Goal: Task Accomplishment & Management: Use online tool/utility

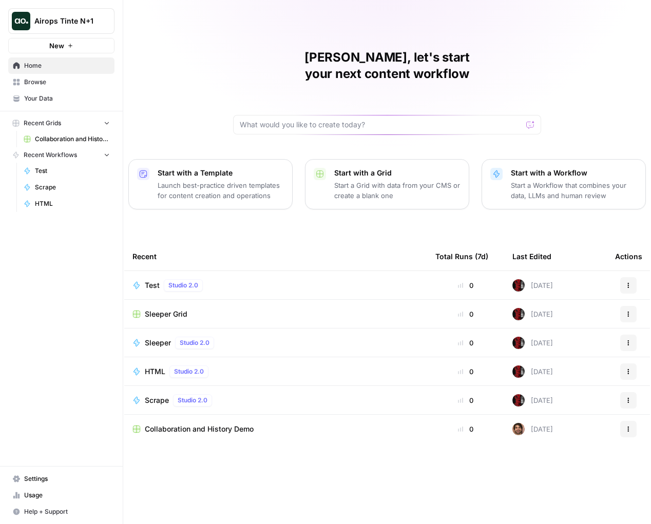
click at [175, 309] on span "Sleeper Grid" at bounding box center [166, 314] width 43 height 10
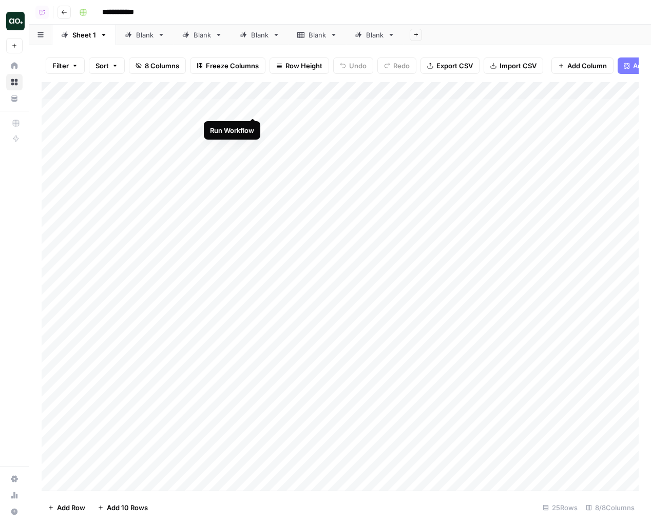
click at [254, 108] on div "Add Column" at bounding box center [340, 286] width 597 height 408
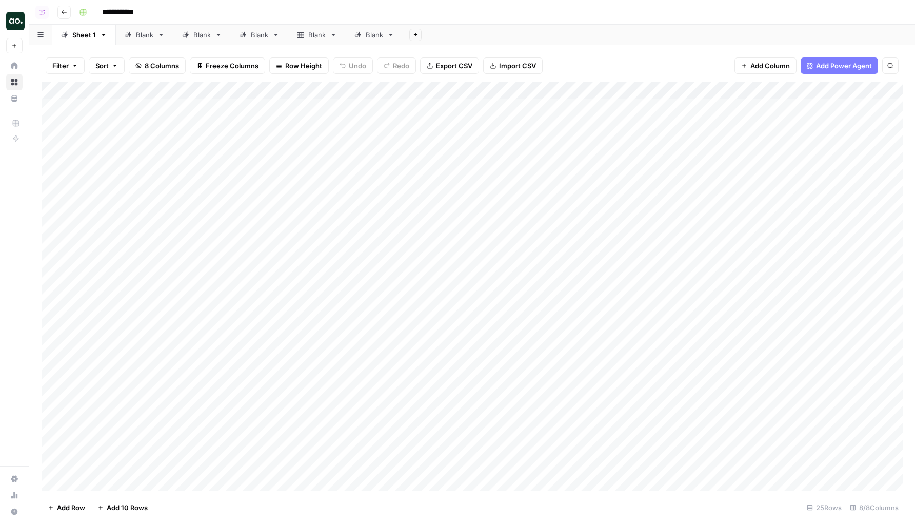
click at [255, 107] on div "Add Column" at bounding box center [472, 286] width 861 height 408
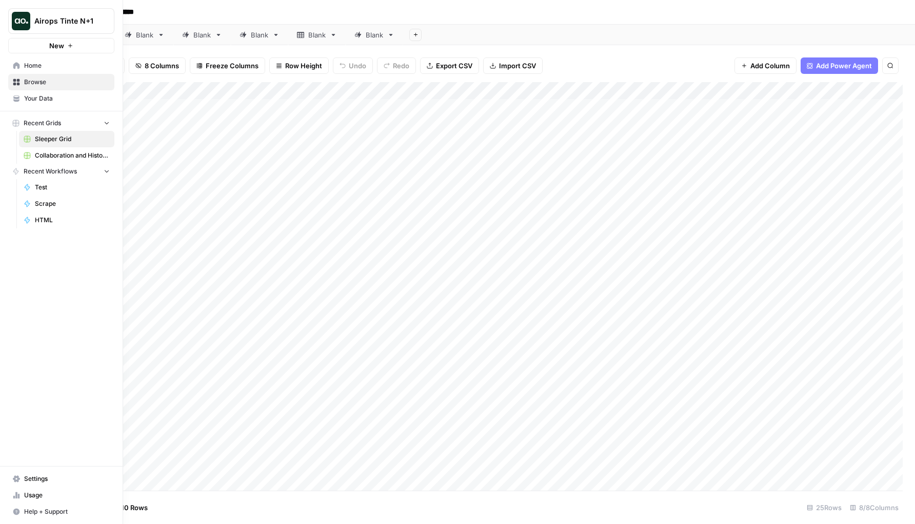
click at [54, 23] on span "Airops Tinte N+1" at bounding box center [65, 21] width 62 height 10
type input "airops build"
click at [55, 79] on span "AirOps Builders" at bounding box center [98, 77] width 135 height 10
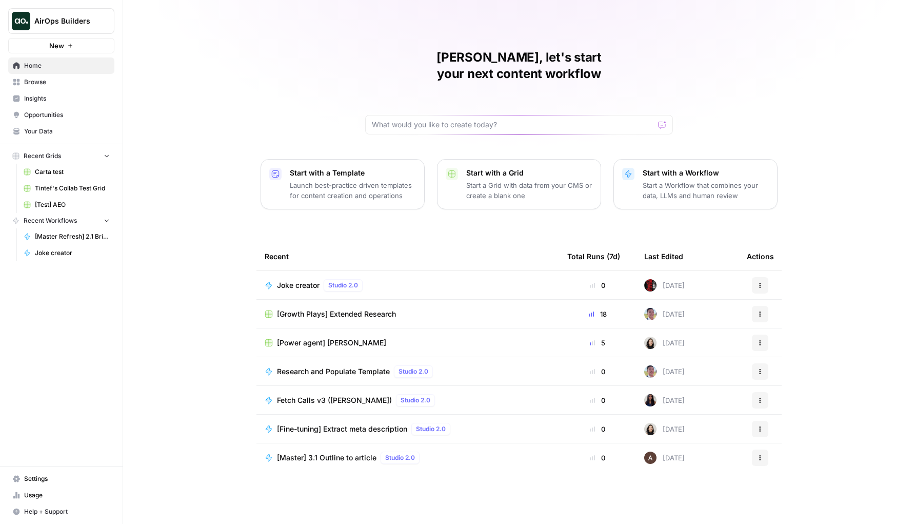
click at [284, 280] on span "Joke creator" at bounding box center [298, 285] width 43 height 10
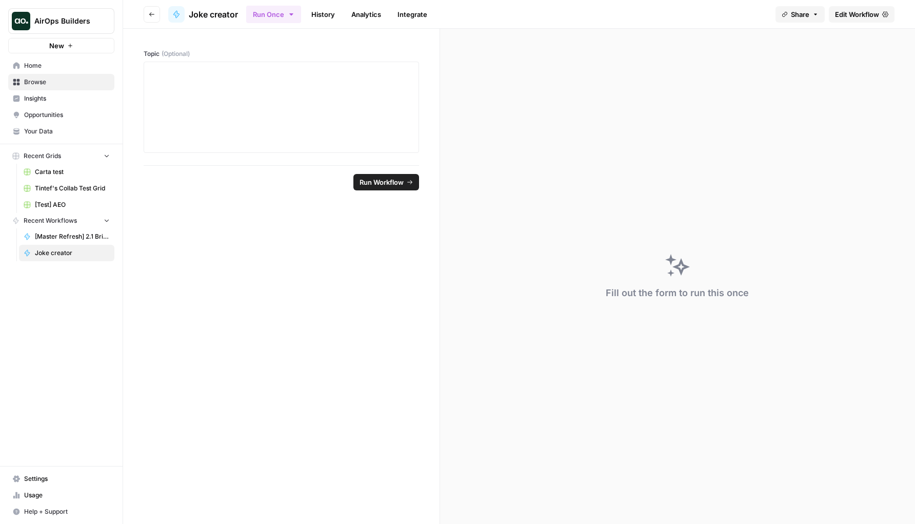
click at [880, 18] on link "Edit Workflow" at bounding box center [862, 14] width 66 height 16
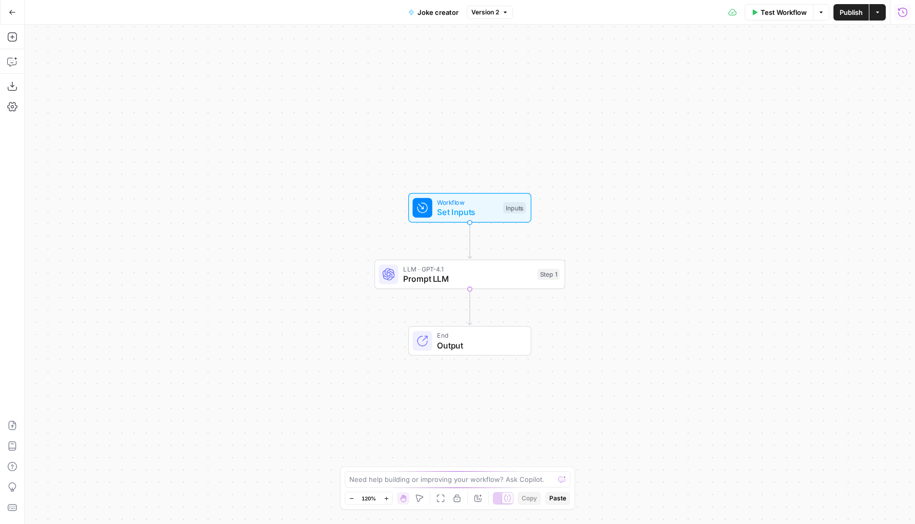
click at [900, 14] on icon "button" at bounding box center [903, 12] width 10 height 10
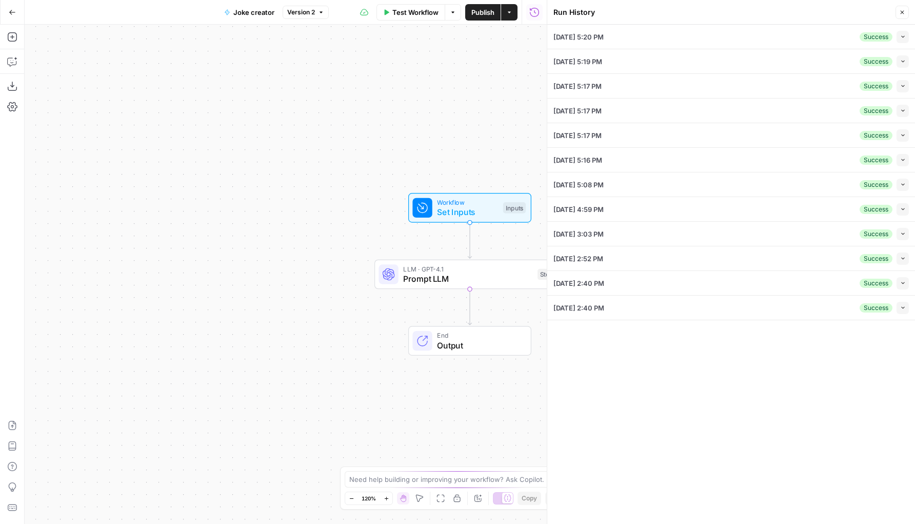
click at [901, 10] on icon "button" at bounding box center [902, 12] width 6 height 6
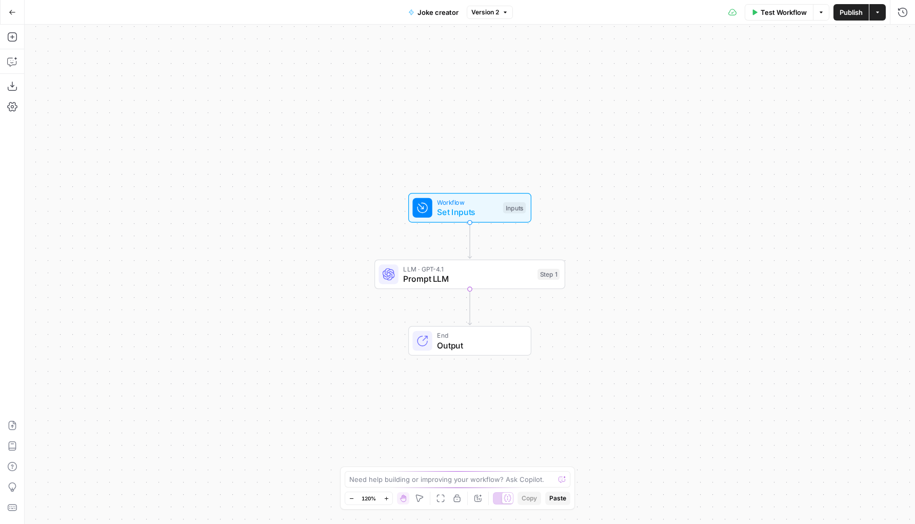
click at [880, 13] on icon "button" at bounding box center [878, 12] width 6 height 6
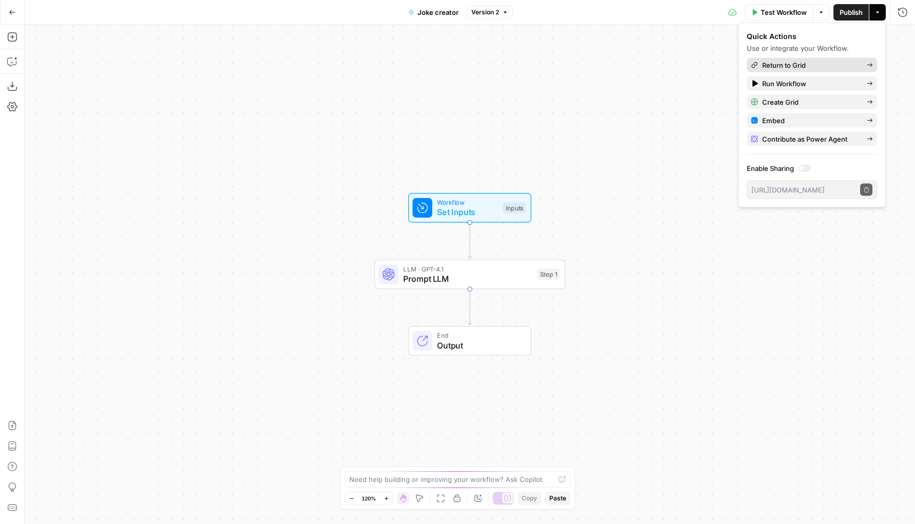
click at [840, 61] on span "Return to Grid" at bounding box center [810, 65] width 96 height 10
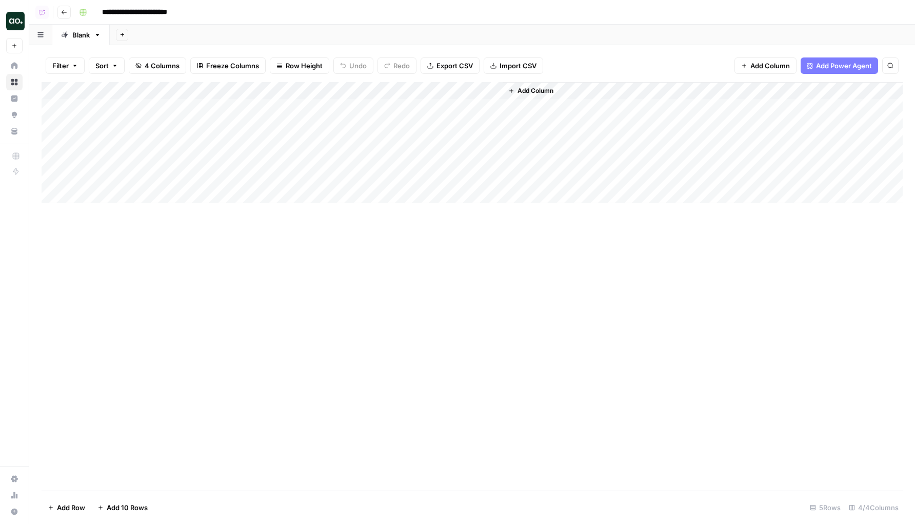
drag, startPoint x: 354, startPoint y: 91, endPoint x: 494, endPoint y: 91, distance: 139.6
click at [486, 91] on div "Add Column" at bounding box center [472, 142] width 861 height 121
click at [386, 103] on div "Add Column" at bounding box center [472, 142] width 861 height 121
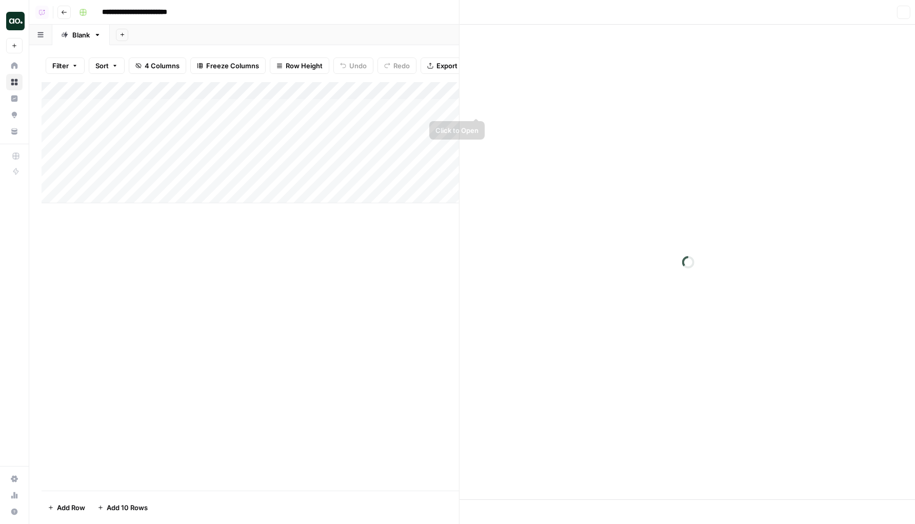
click at [478, 105] on div at bounding box center [374, 107] width 225 height 19
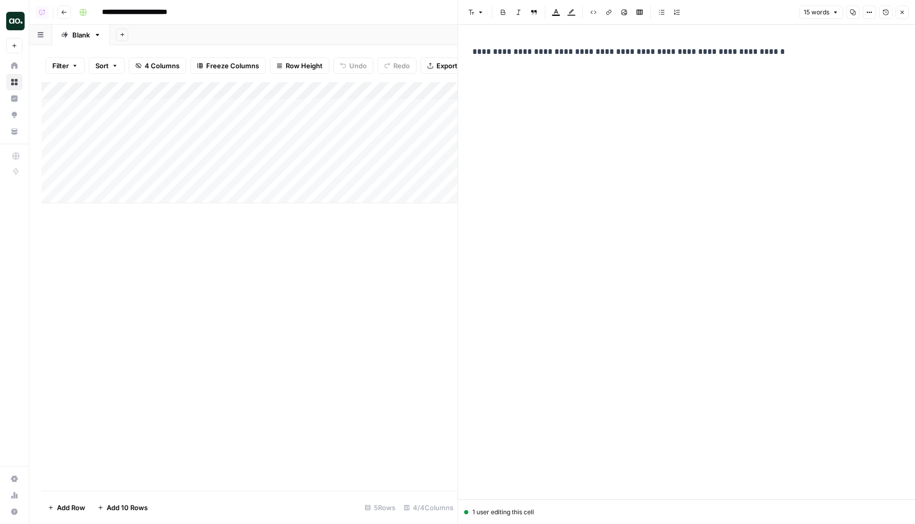
click at [575, 99] on div "**********" at bounding box center [686, 253] width 441 height 425
click at [593, 51] on p "**********" at bounding box center [687, 51] width 428 height 13
click at [593, 50] on p "**********" at bounding box center [687, 51] width 428 height 13
click at [251, 105] on div "Add Column" at bounding box center [250, 142] width 416 height 121
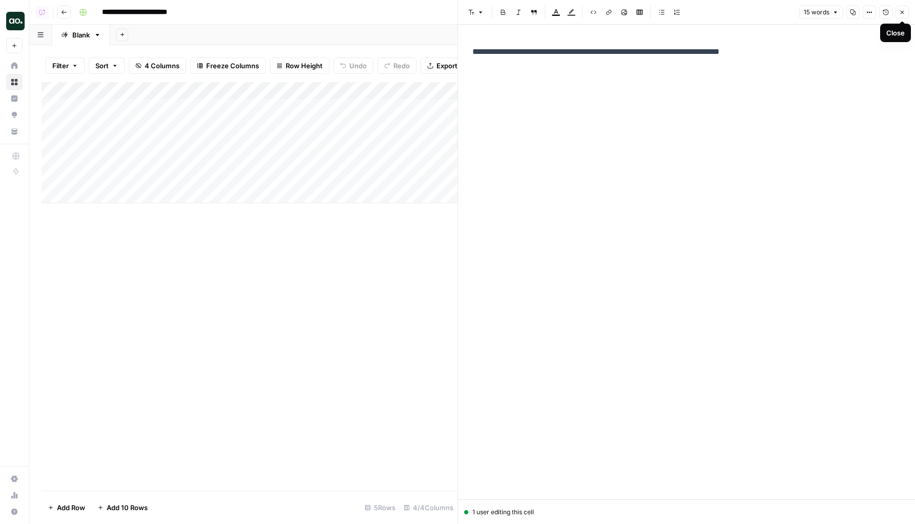
click at [905, 13] on icon "button" at bounding box center [902, 12] width 6 height 6
